Goal: Transaction & Acquisition: Purchase product/service

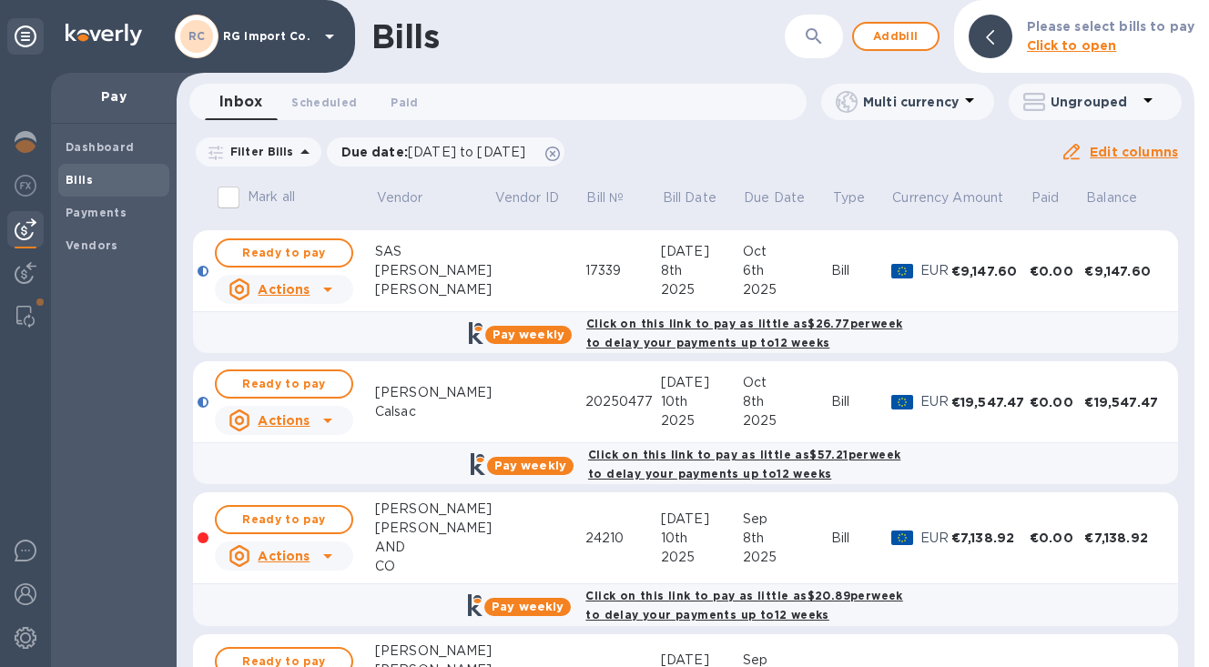
scroll to position [257, 0]
click at [26, 140] on img at bounding box center [26, 142] width 22 height 22
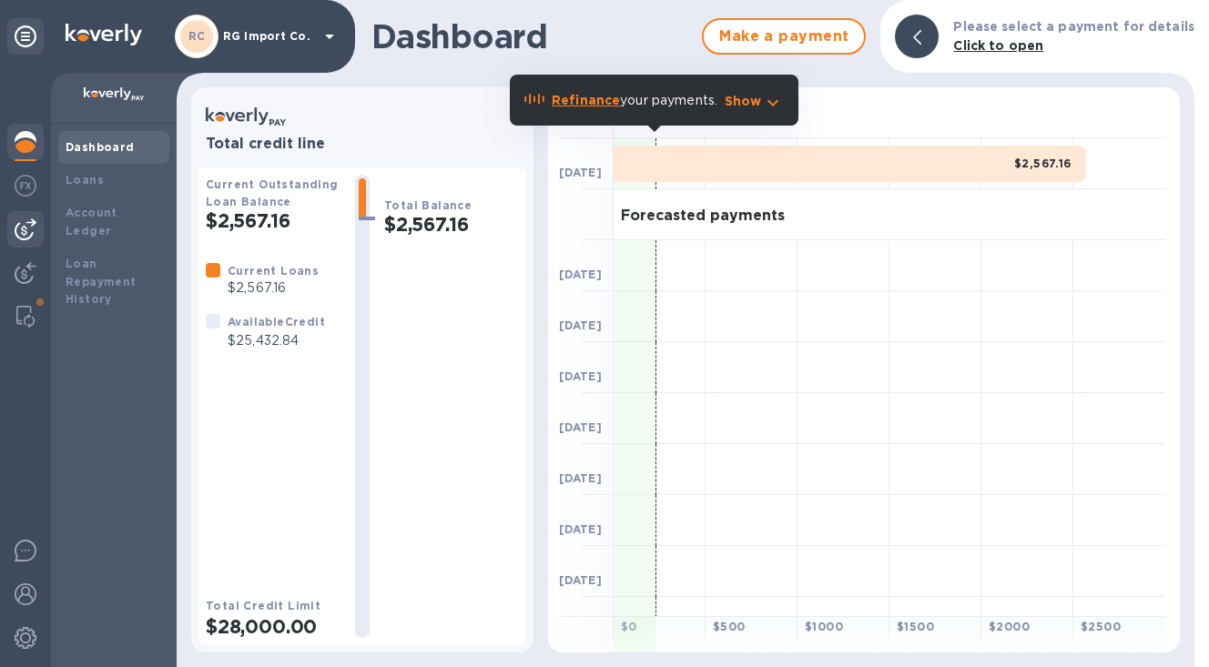
click at [28, 221] on img at bounding box center [26, 230] width 22 height 22
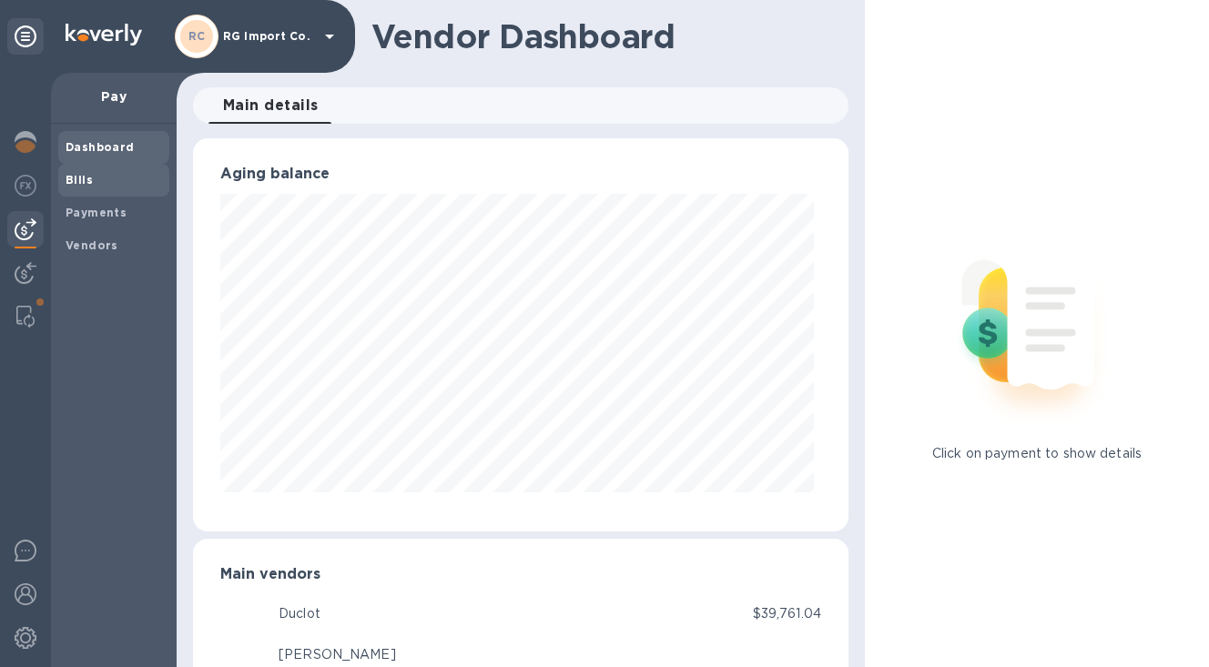
click at [98, 184] on span "Bills" at bounding box center [114, 180] width 97 height 18
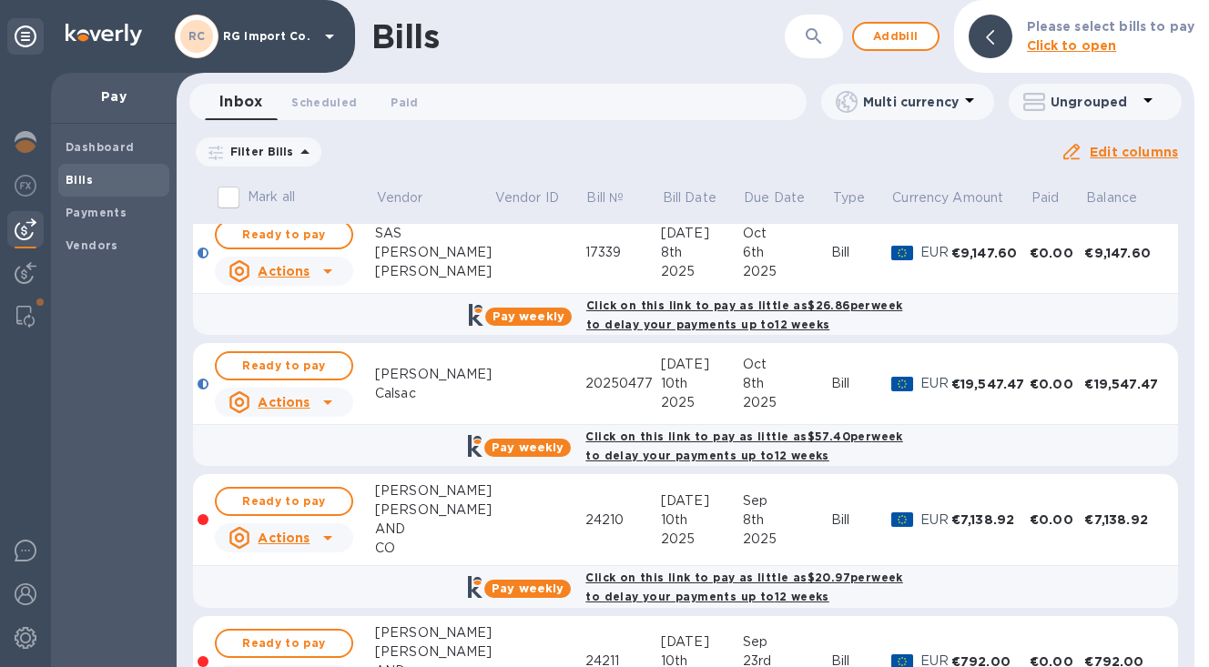
scroll to position [280, 0]
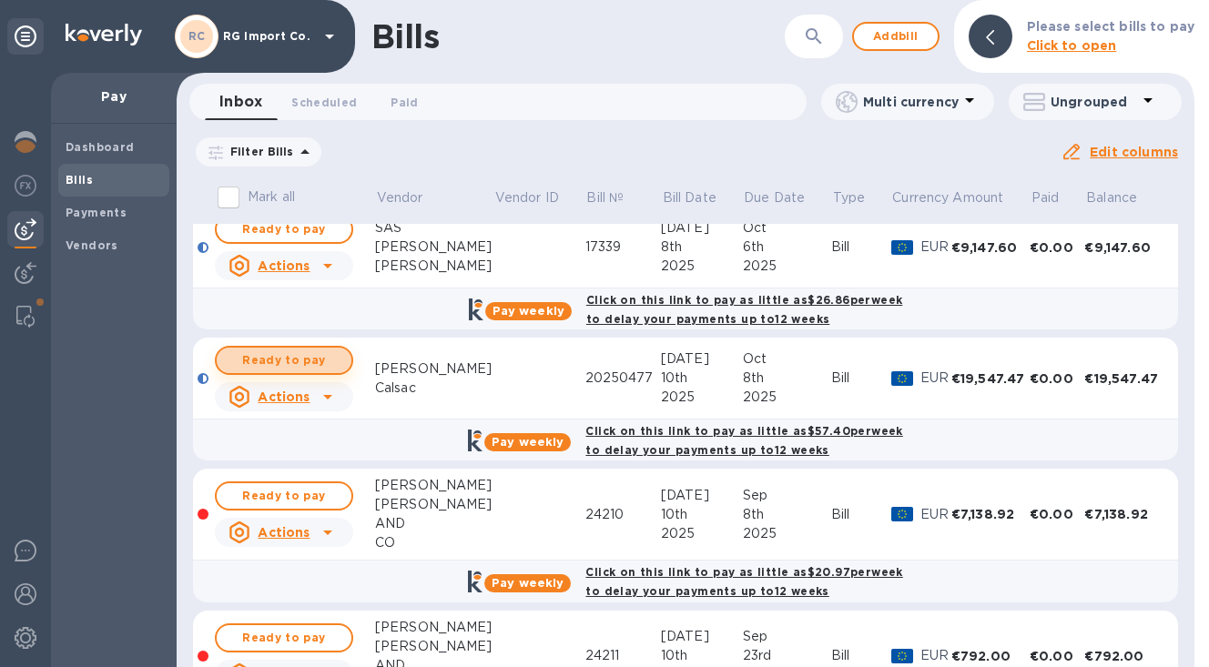
click at [298, 362] on span "Ready to pay" at bounding box center [284, 361] width 106 height 22
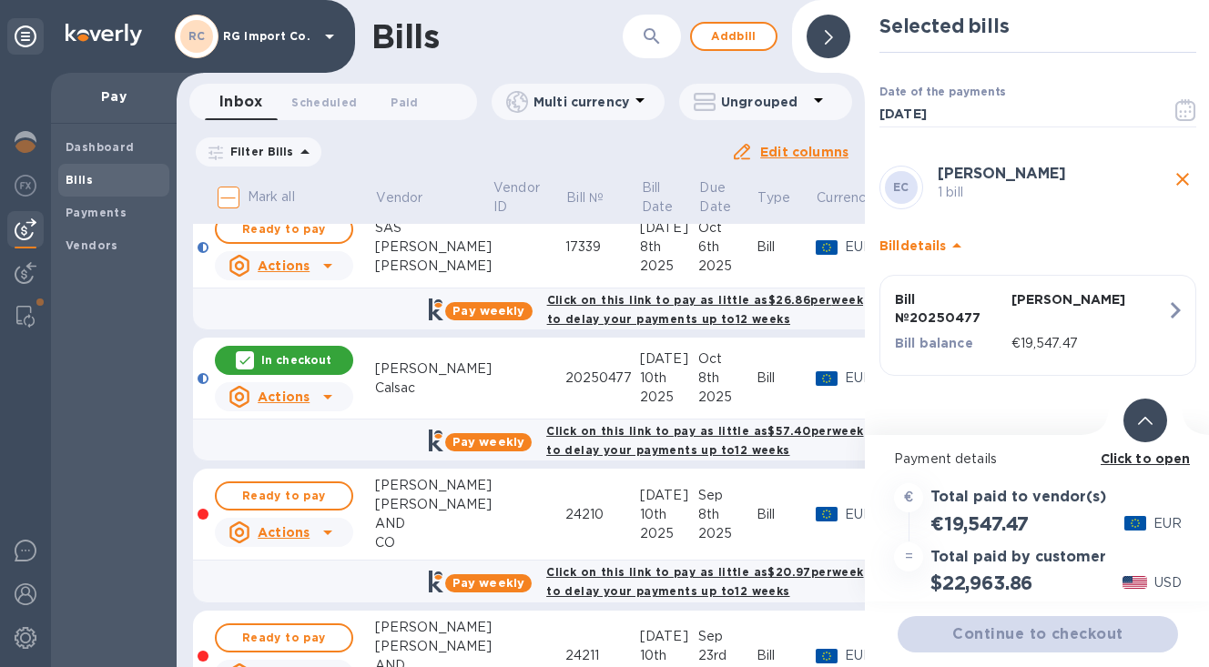
click at [1146, 420] on icon at bounding box center [1145, 421] width 15 height 8
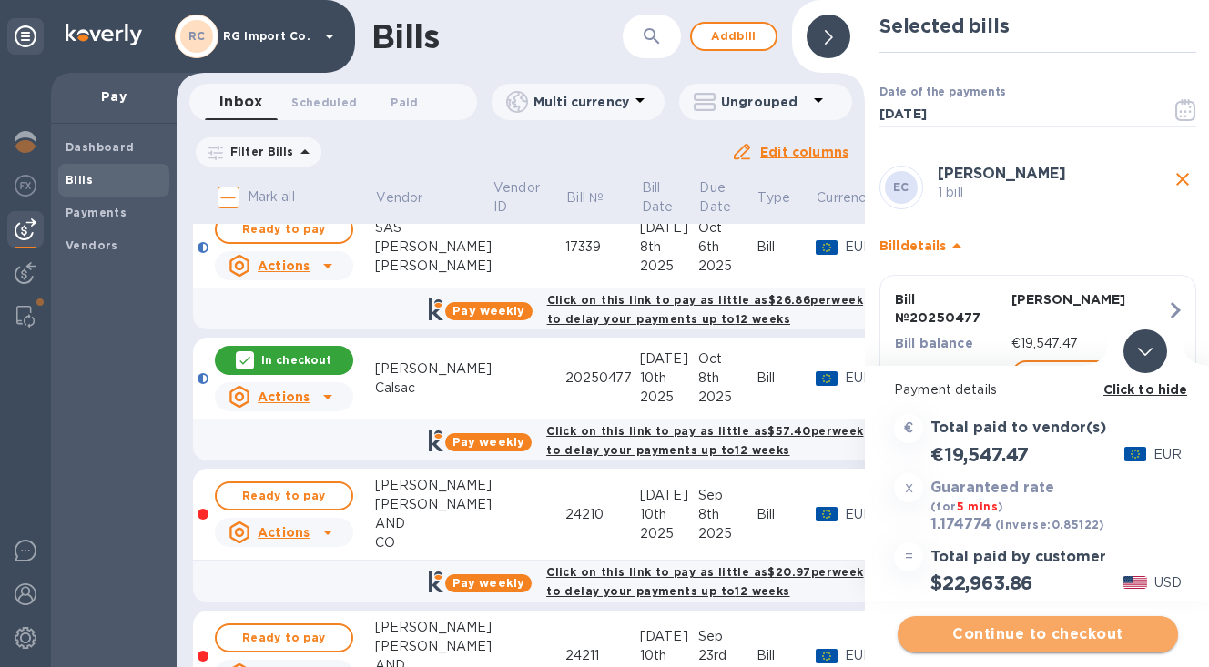
click at [963, 632] on span "Continue to checkout" at bounding box center [1037, 635] width 251 height 22
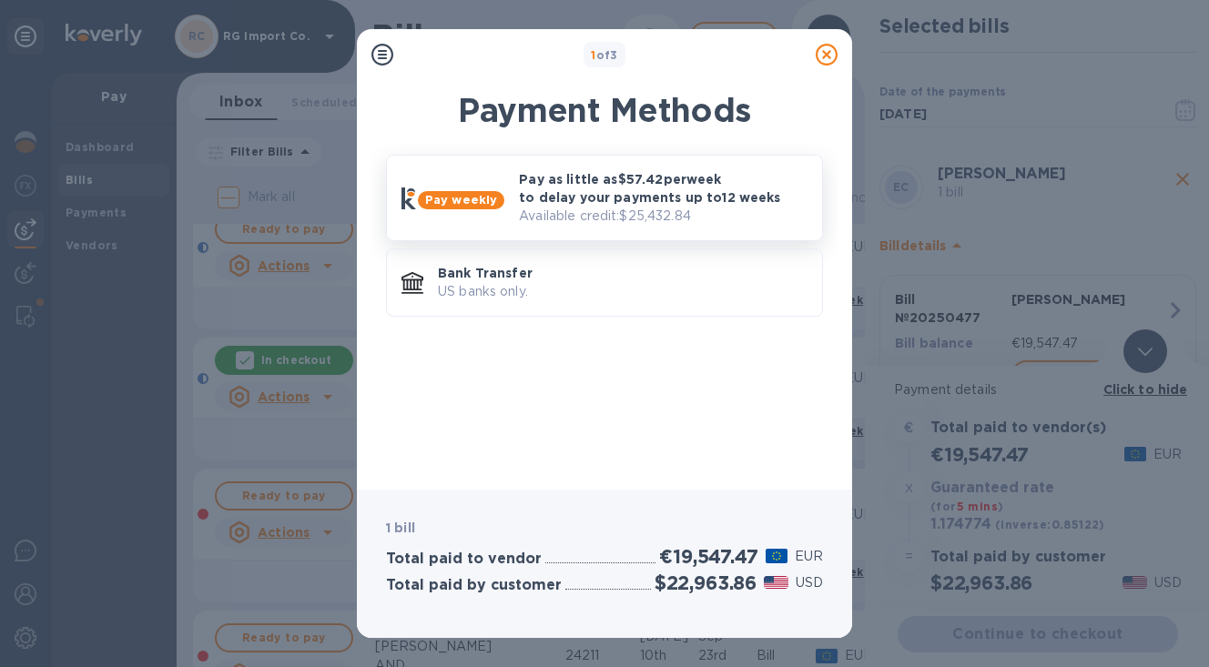
click at [653, 197] on p "Pay as little as $57.42 per week to delay your payments up to 12 weeks" at bounding box center [663, 188] width 289 height 36
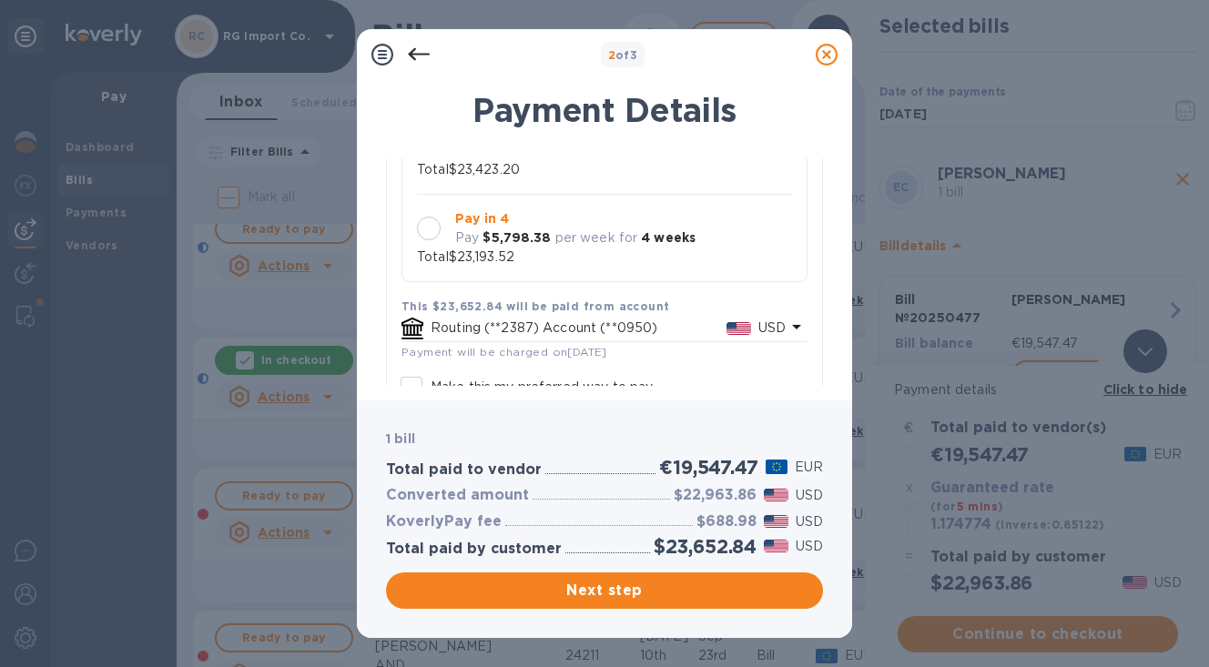
scroll to position [286, 0]
click at [430, 227] on div at bounding box center [429, 227] width 24 height 24
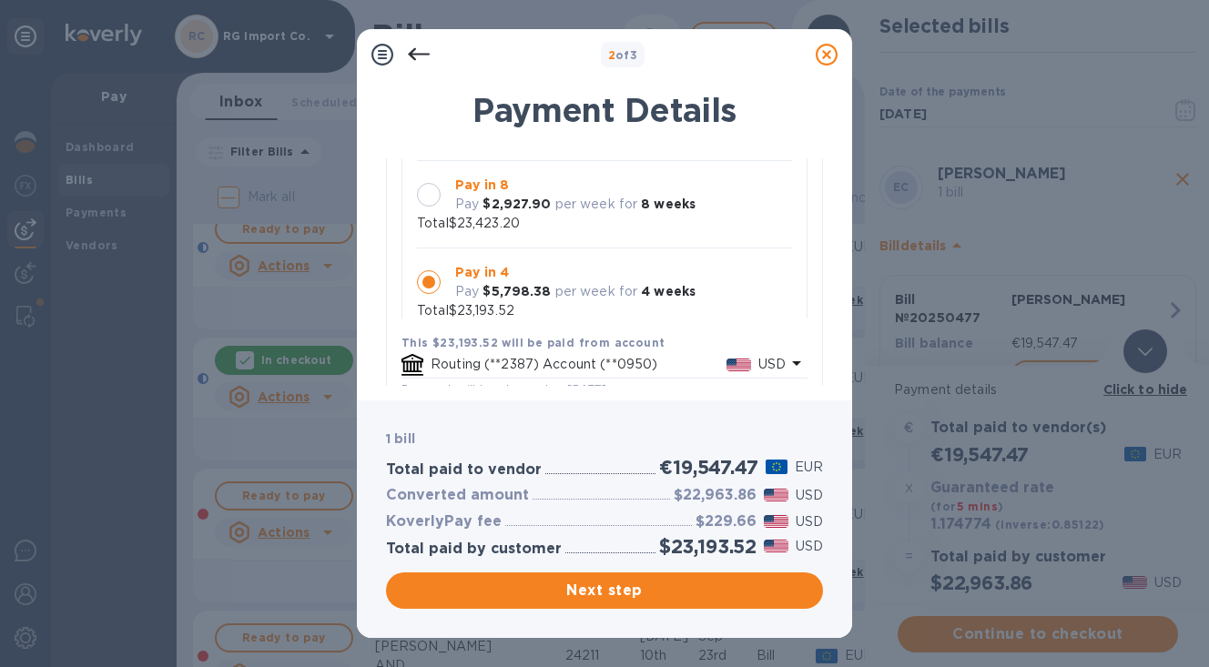
scroll to position [17, 0]
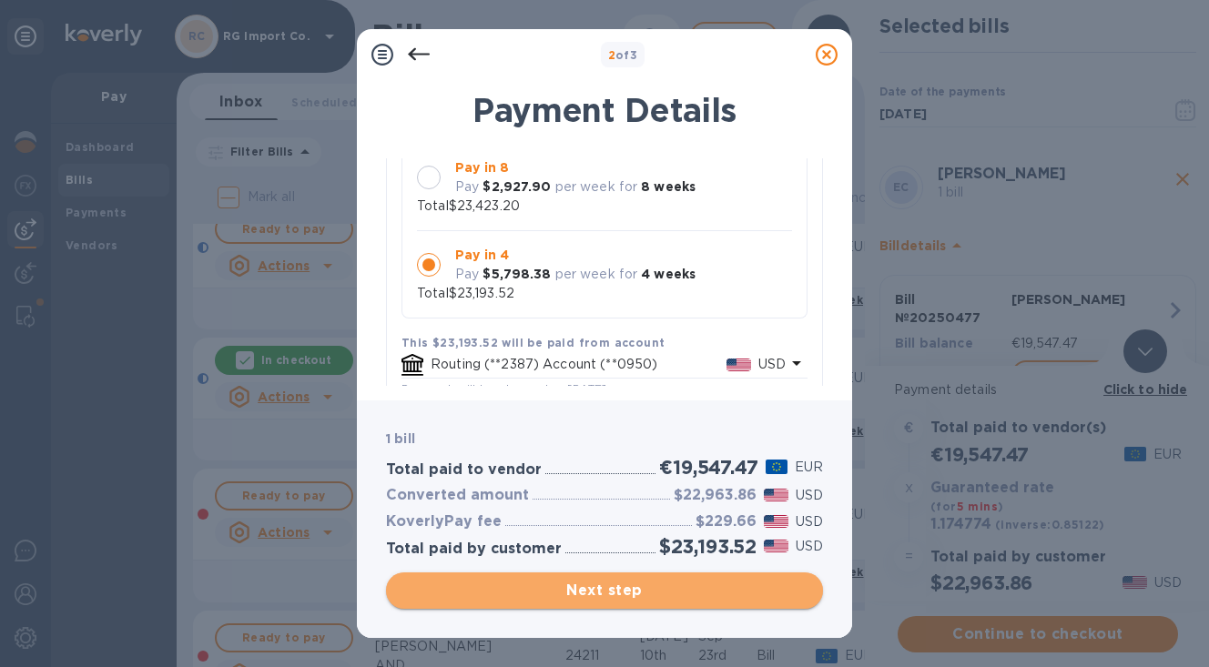
click at [593, 590] on span "Next step" at bounding box center [605, 591] width 408 height 22
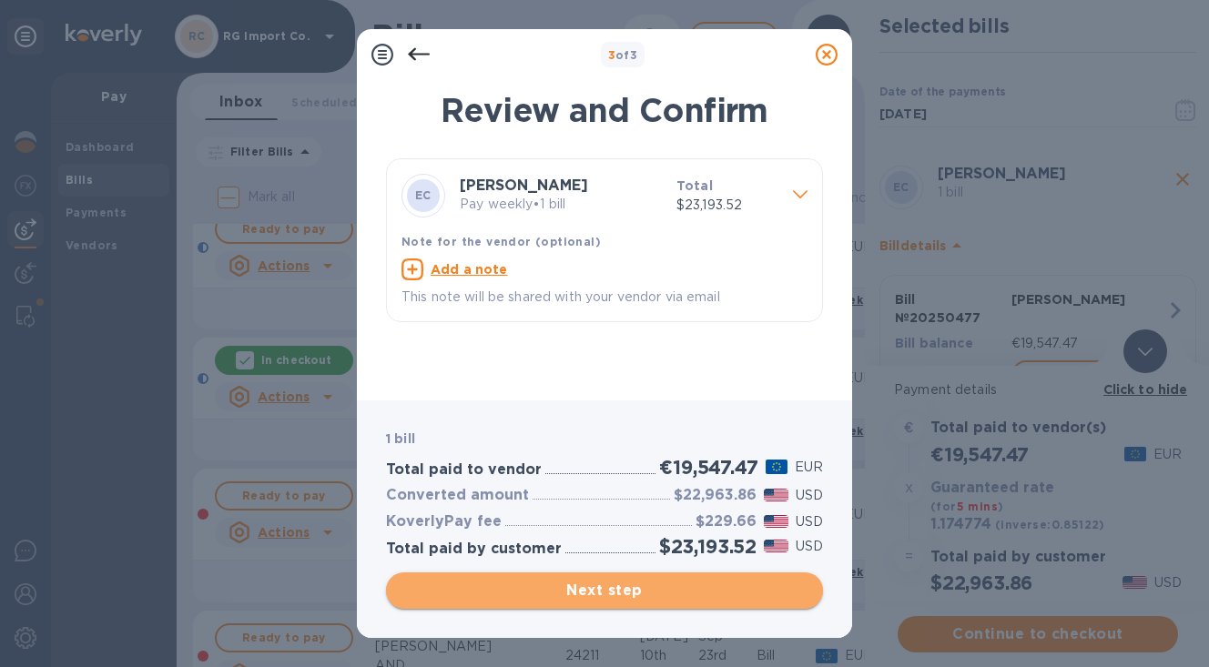
click at [593, 590] on span "Next step" at bounding box center [605, 591] width 408 height 22
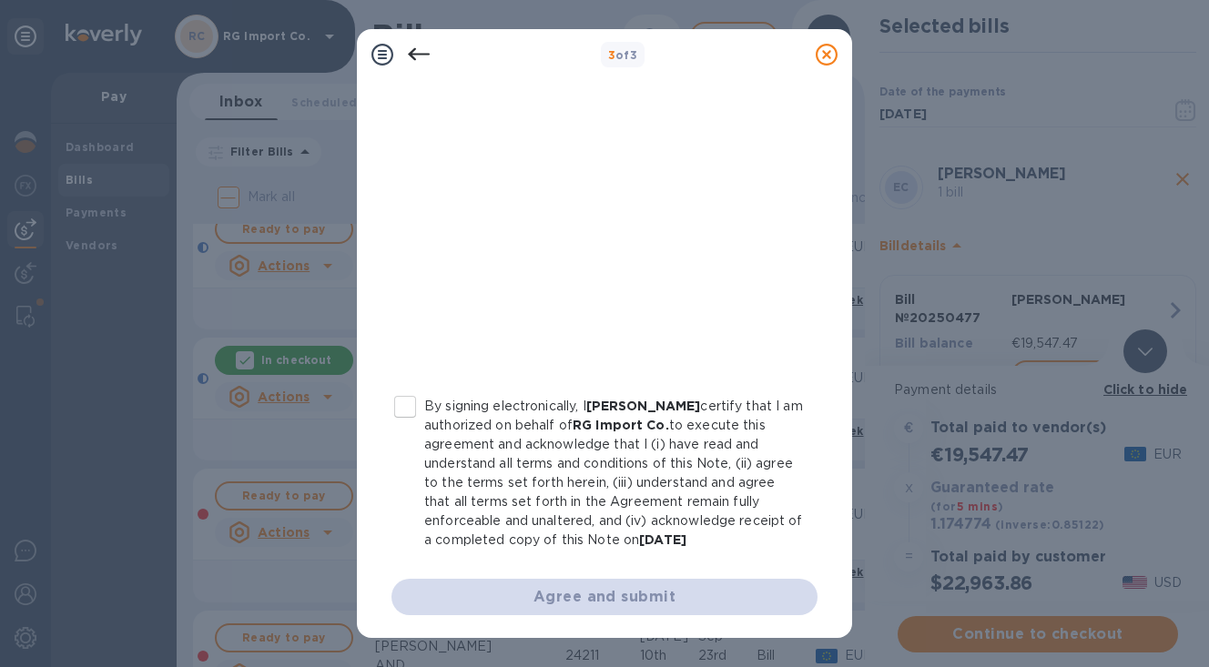
scroll to position [350, 0]
click at [404, 404] on input "By signing electronically, I [PERSON_NAME] certify that I am authorized on beha…" at bounding box center [405, 405] width 38 height 38
checkbox input "true"
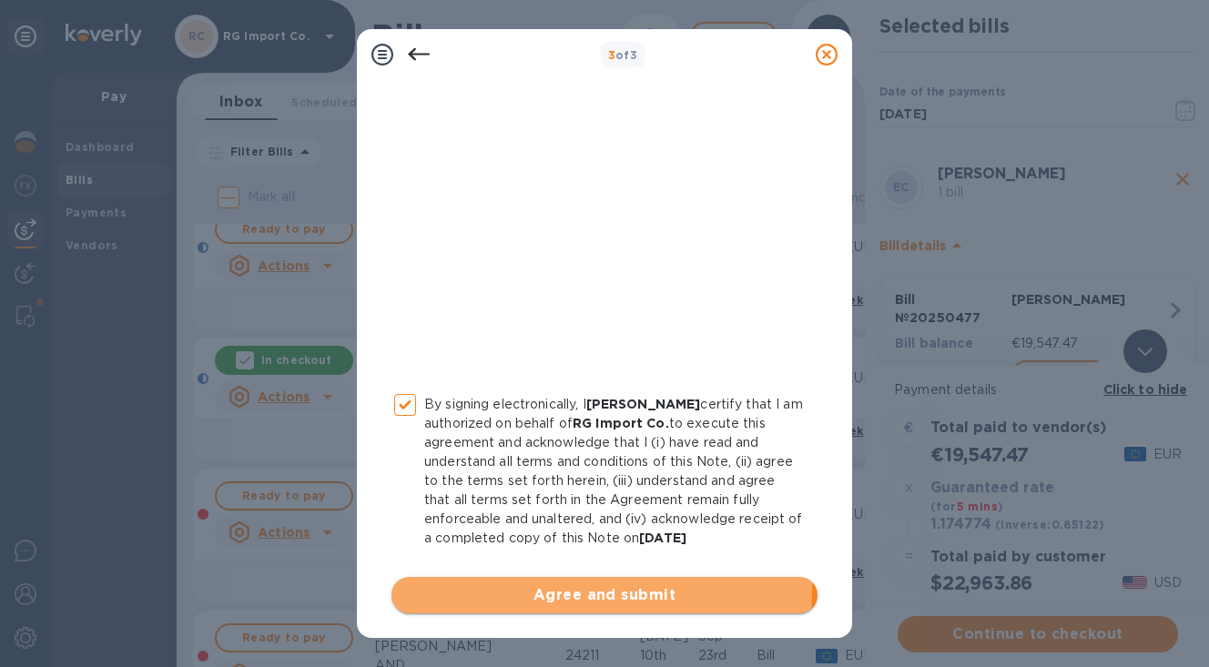
click at [558, 591] on span "Agree and submit" at bounding box center [604, 596] width 397 height 22
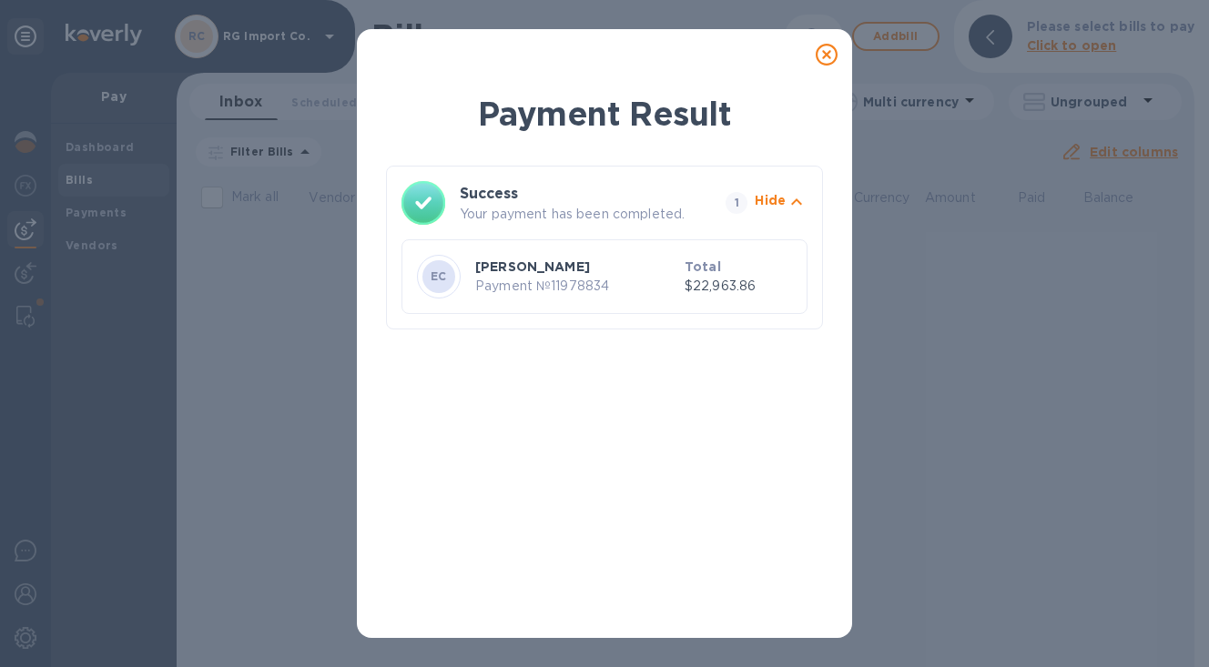
scroll to position [0, 0]
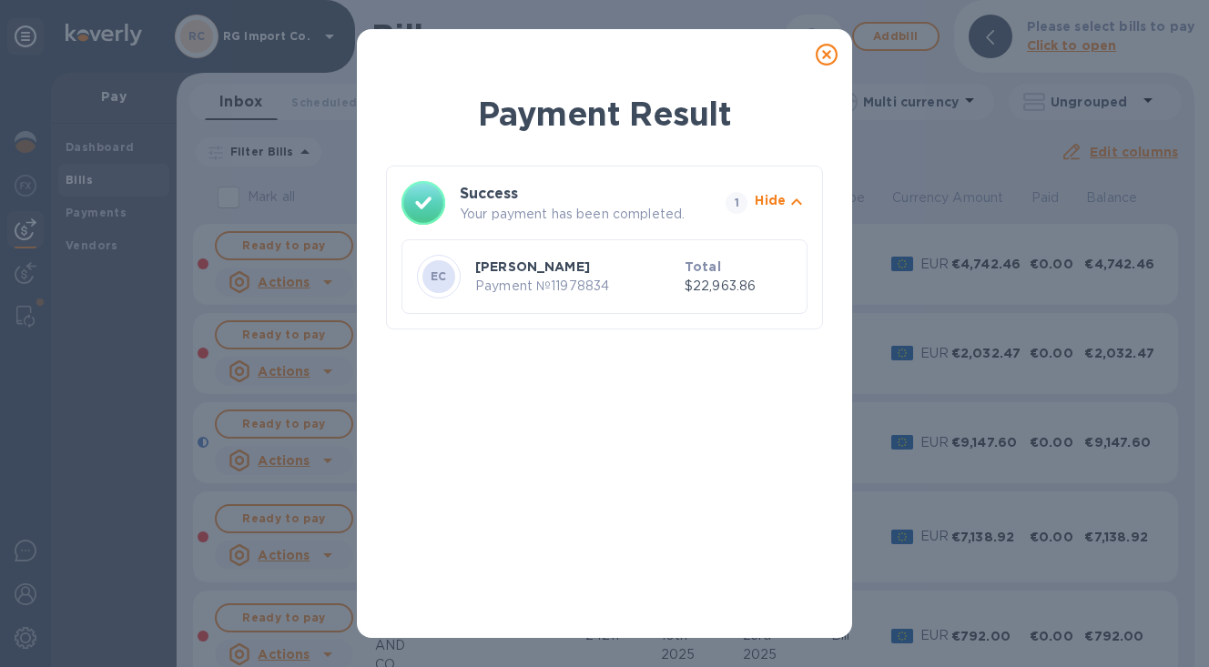
click at [828, 56] on icon at bounding box center [827, 55] width 22 height 22
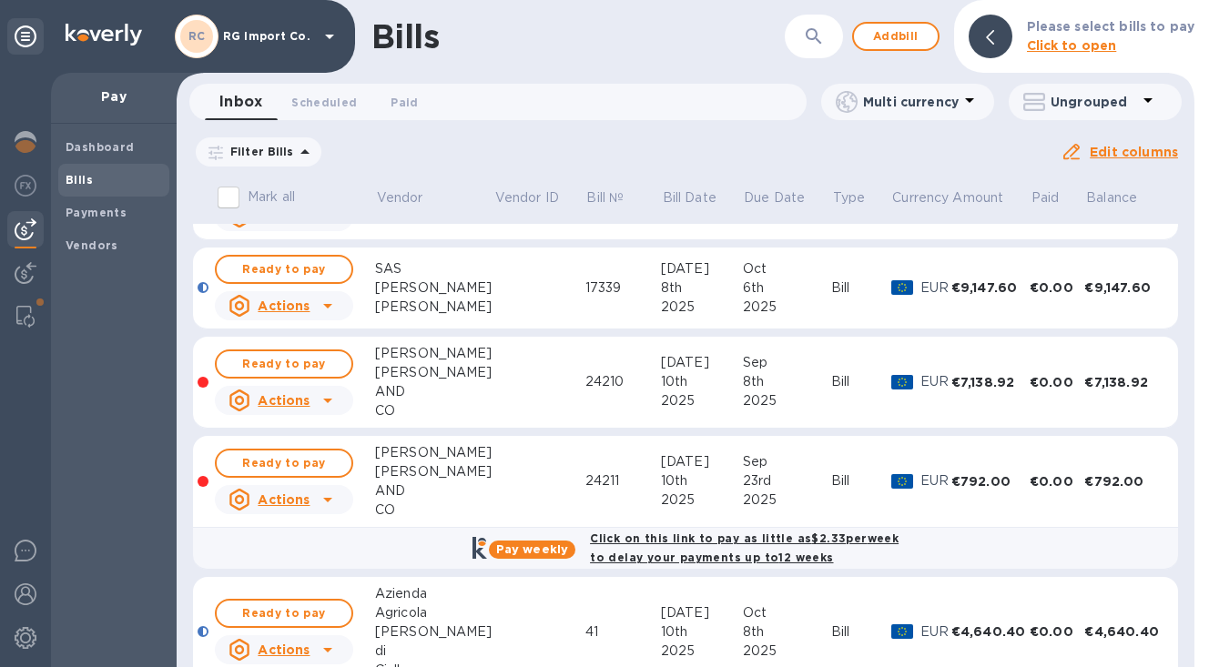
scroll to position [154, 0]
click at [323, 362] on span "Ready to pay" at bounding box center [284, 365] width 106 height 22
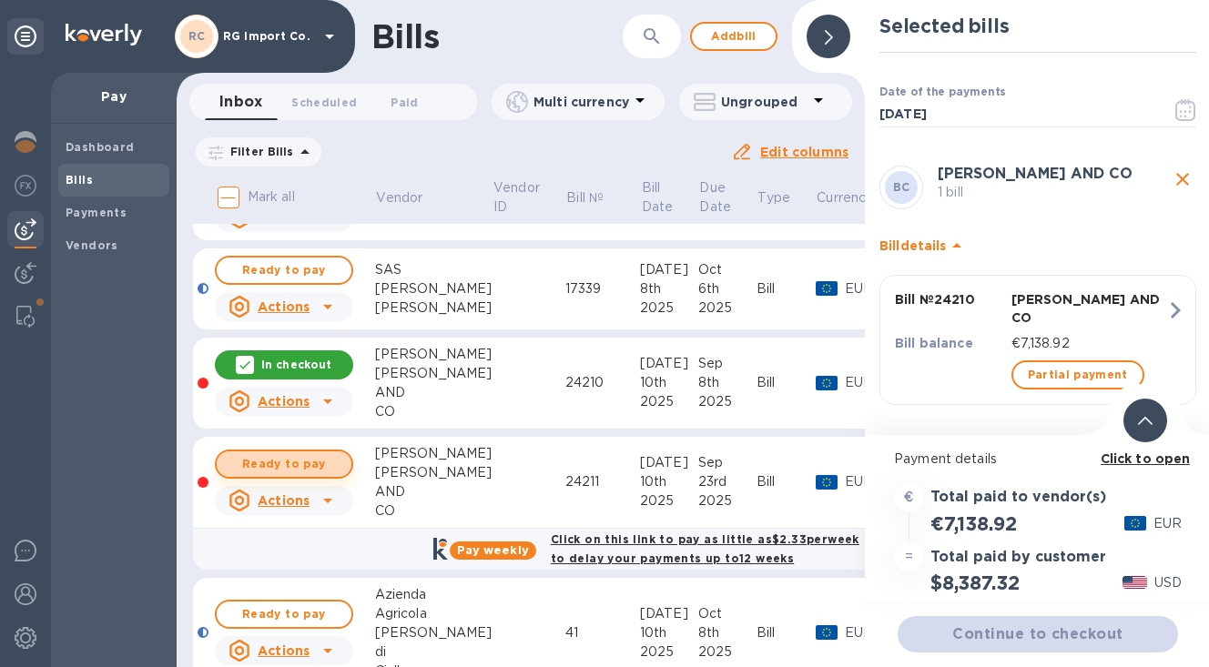
click at [308, 466] on span "Ready to pay" at bounding box center [284, 464] width 106 height 22
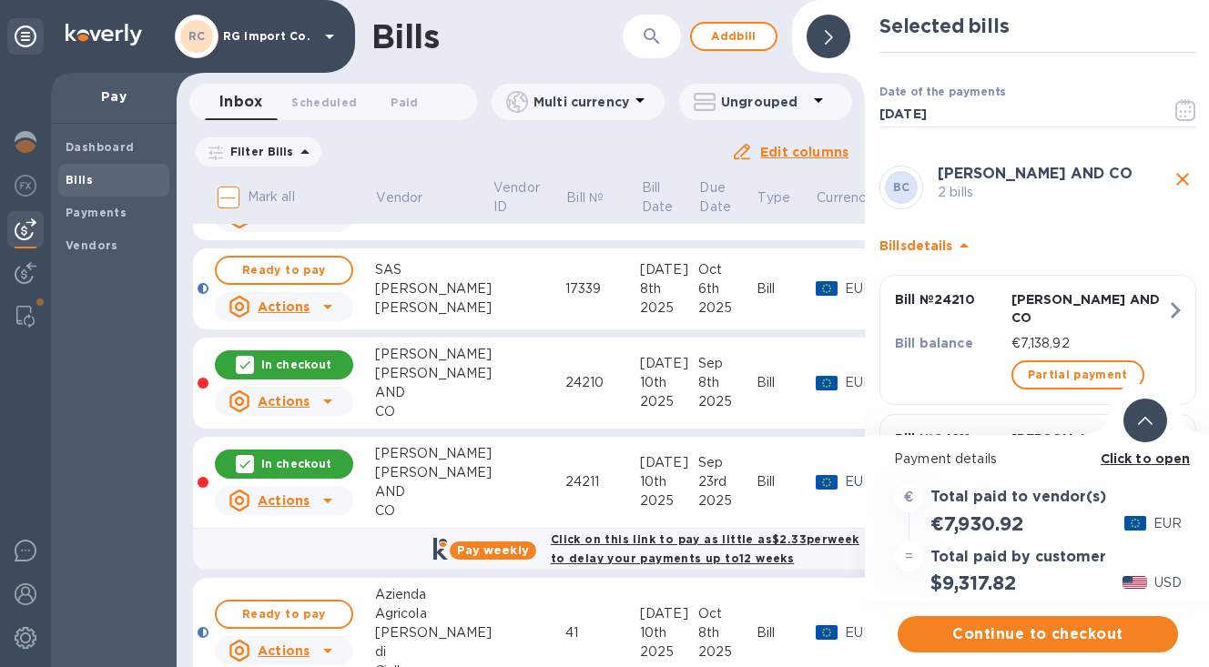
click at [1139, 422] on icon at bounding box center [1145, 421] width 15 height 8
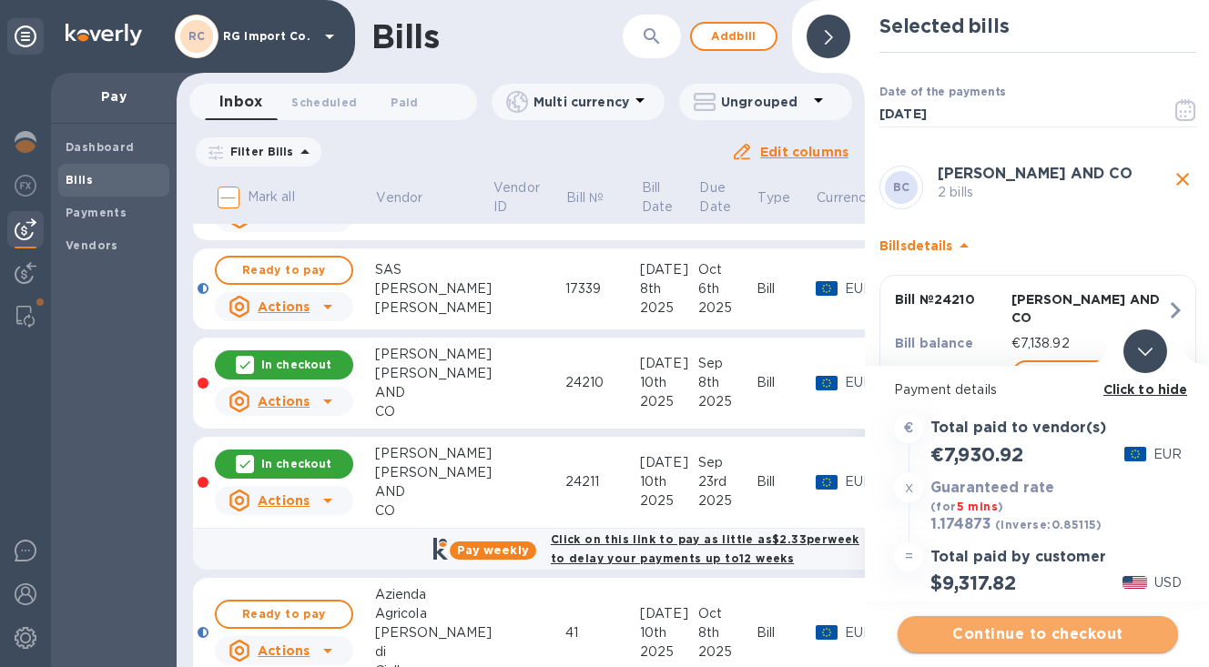
click at [995, 633] on span "Continue to checkout" at bounding box center [1037, 635] width 251 height 22
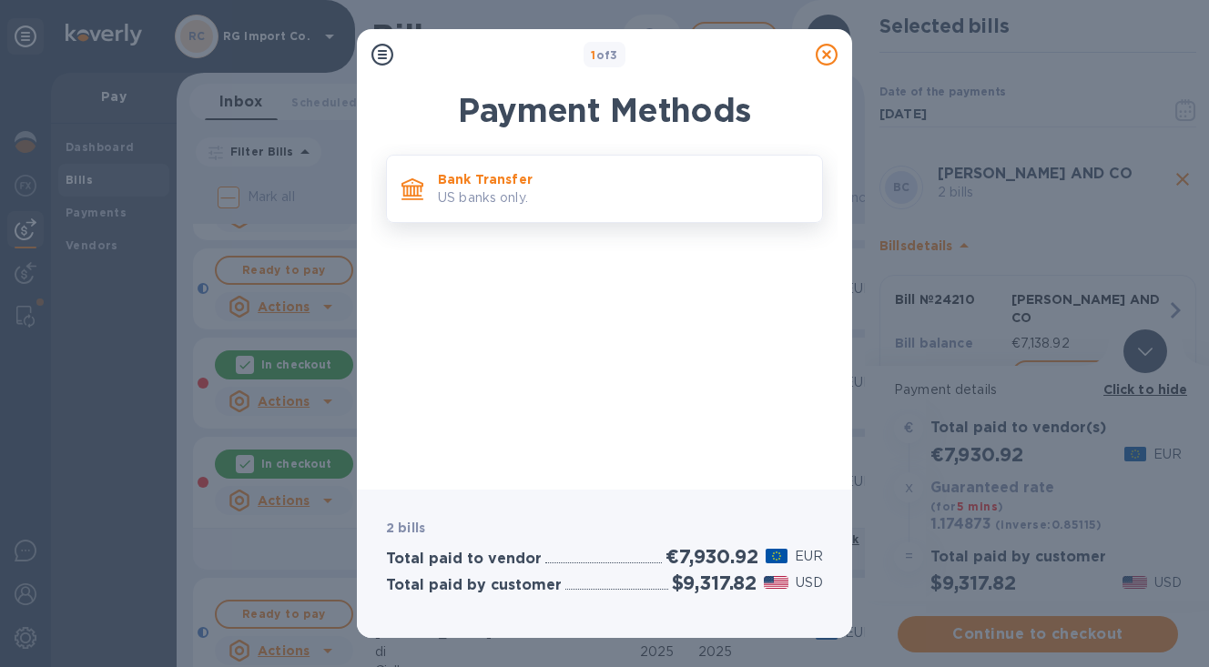
click at [583, 197] on p "US banks only." at bounding box center [623, 198] width 370 height 19
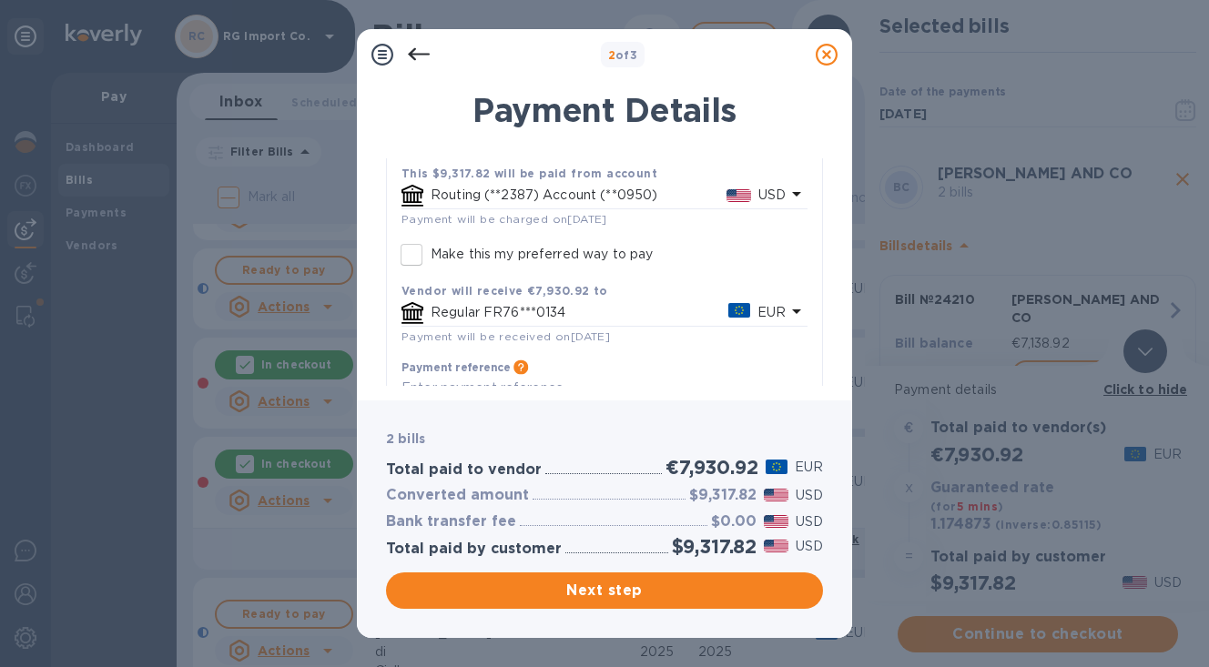
scroll to position [191, 0]
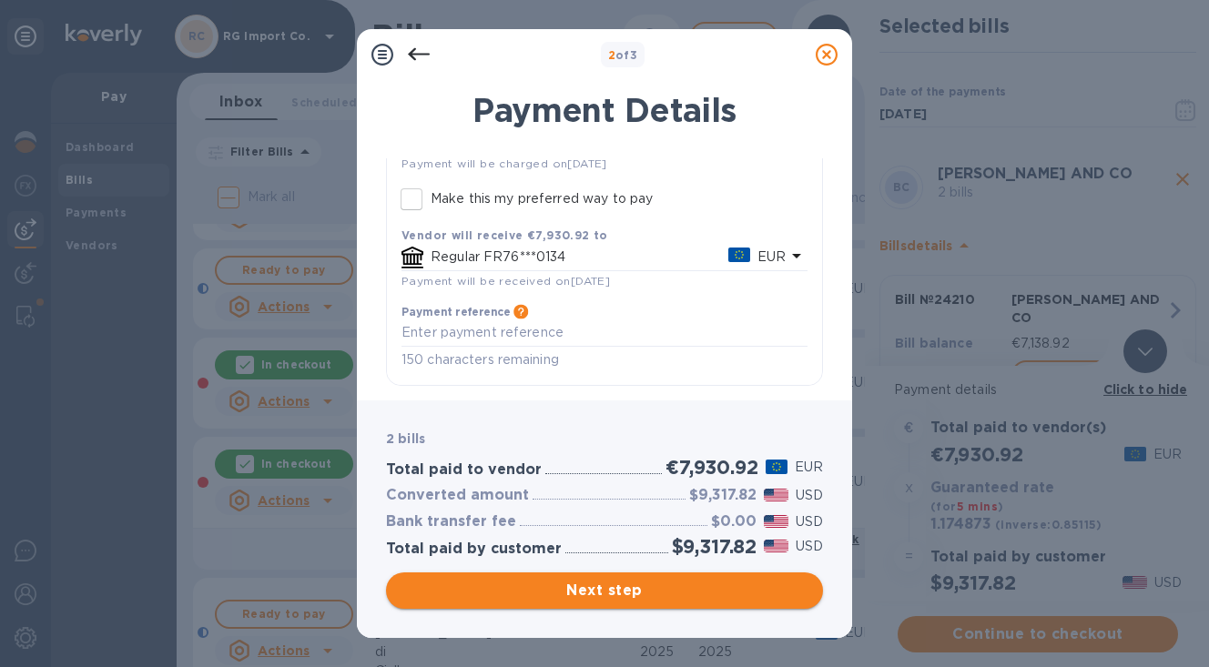
click at [586, 583] on span "Next step" at bounding box center [605, 591] width 408 height 22
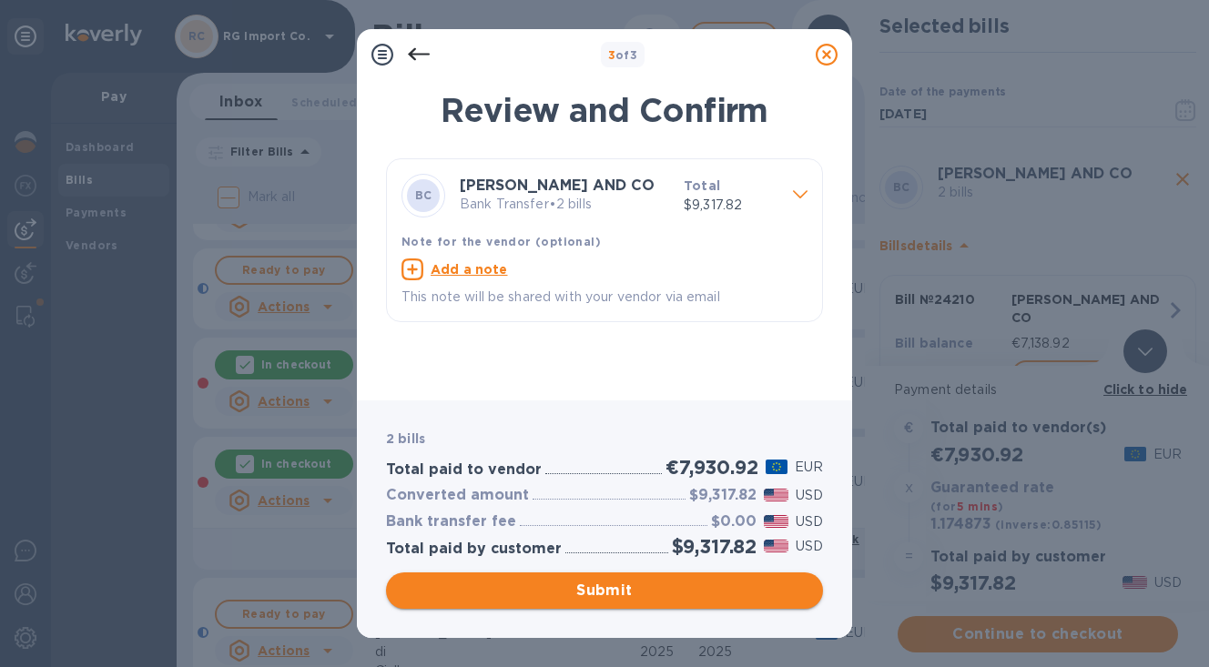
click at [586, 583] on span "Submit" at bounding box center [605, 591] width 408 height 22
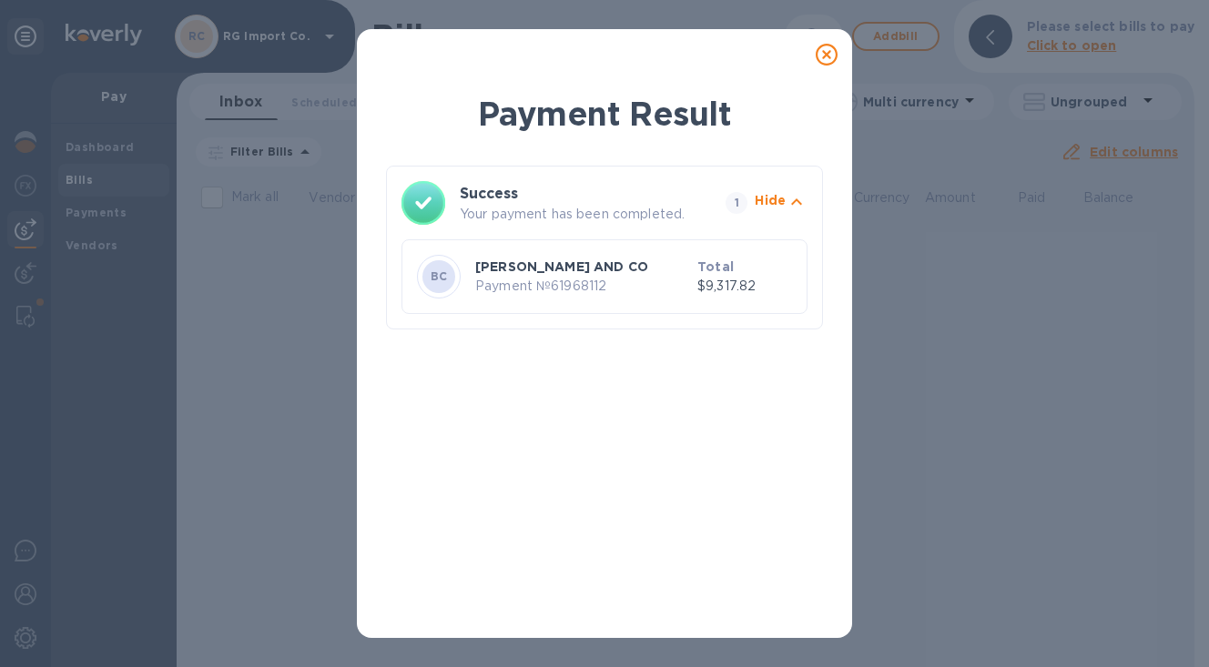
scroll to position [0, 0]
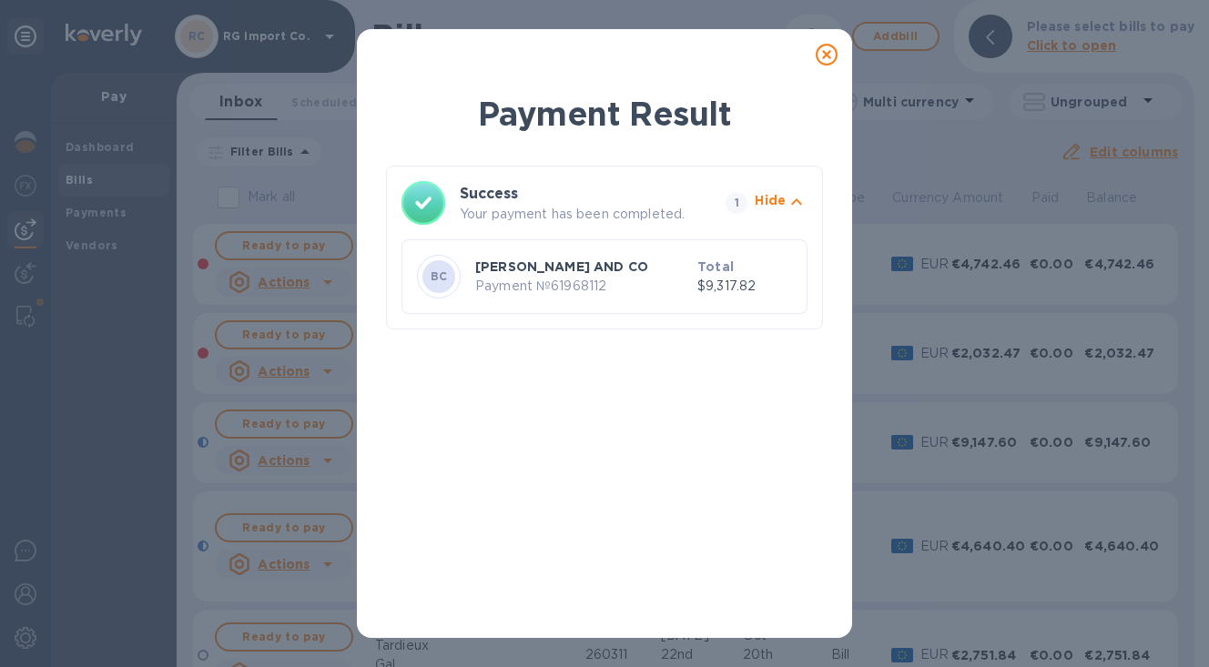
click at [824, 53] on icon at bounding box center [827, 55] width 22 height 22
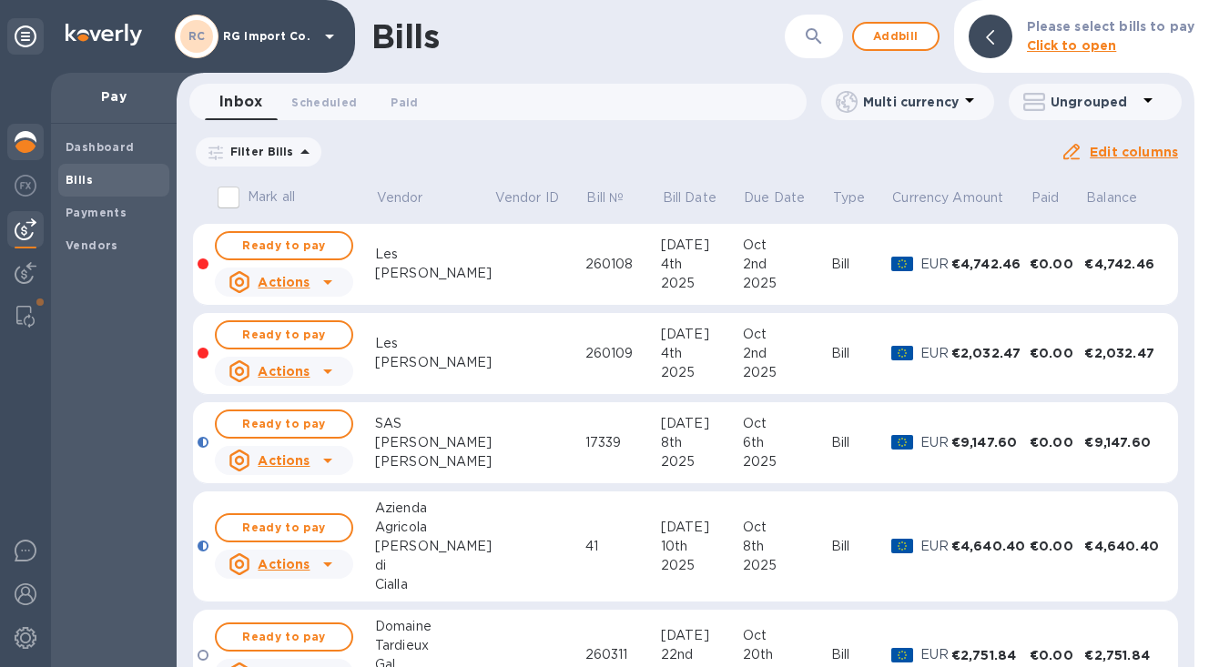
click at [26, 141] on img at bounding box center [26, 142] width 22 height 22
